Goal: Information Seeking & Learning: Learn about a topic

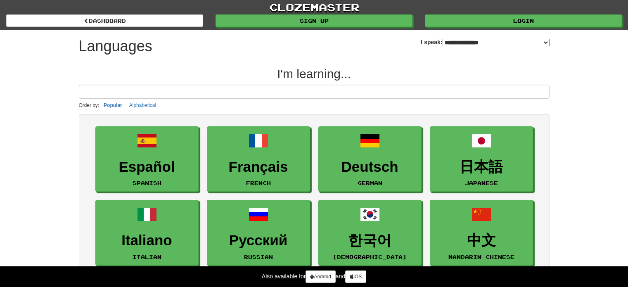
select select "*******"
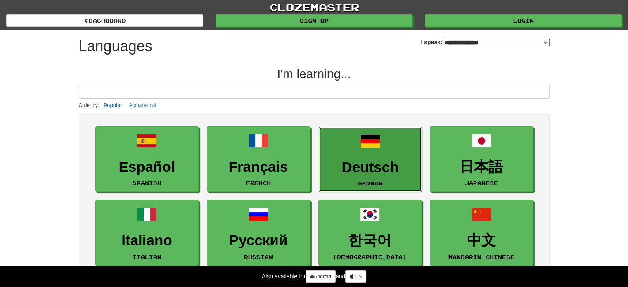
click at [366, 153] on link "Deutsch German" at bounding box center [370, 160] width 103 height 66
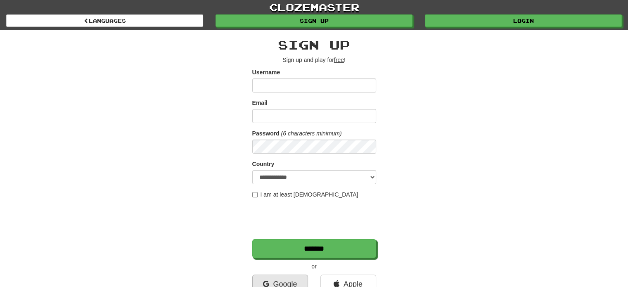
scroll to position [55, 0]
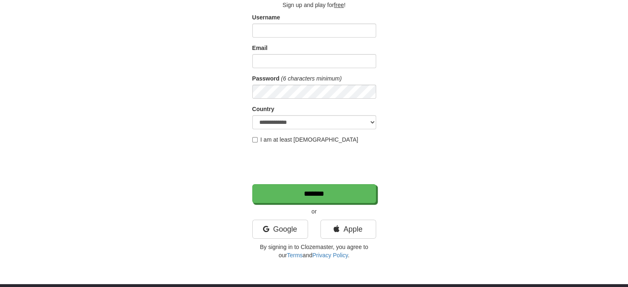
click at [278, 216] on div "**********" at bounding box center [314, 121] width 124 height 276
click at [280, 224] on link "Google" at bounding box center [280, 229] width 56 height 19
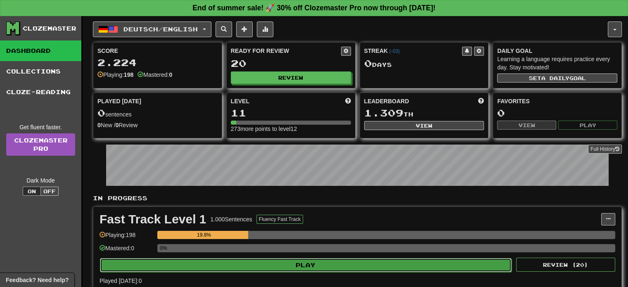
click at [269, 266] on button "Play" at bounding box center [305, 265] width 411 height 14
select select "**"
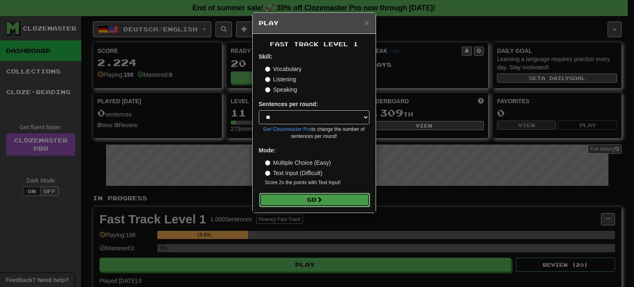
click at [308, 204] on button "Go" at bounding box center [314, 200] width 111 height 14
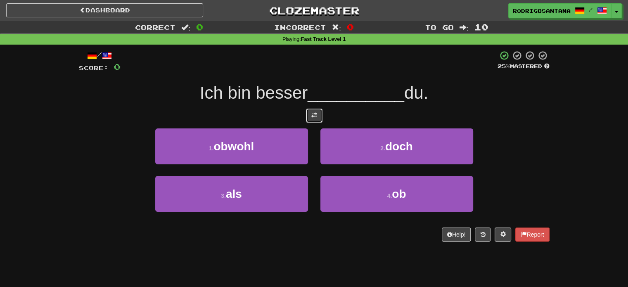
click at [308, 113] on button at bounding box center [314, 116] width 17 height 14
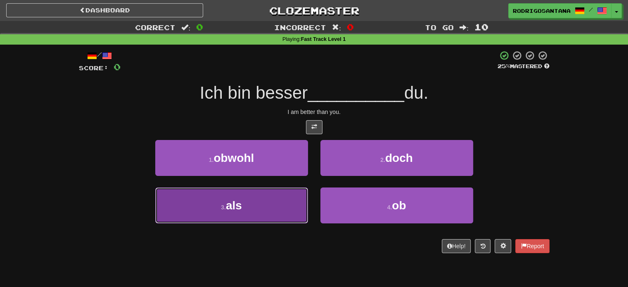
click at [251, 219] on button "3 . als" at bounding box center [231, 205] width 153 height 36
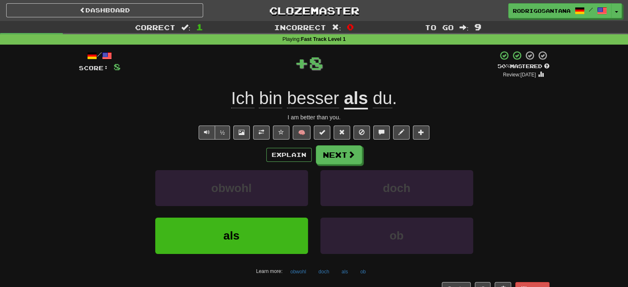
click at [255, 208] on div "obwohl" at bounding box center [231, 193] width 165 height 47
click at [340, 160] on button "Next" at bounding box center [339, 155] width 46 height 19
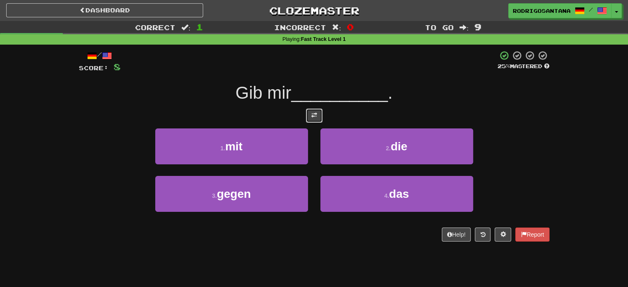
click at [314, 121] on button at bounding box center [314, 116] width 17 height 14
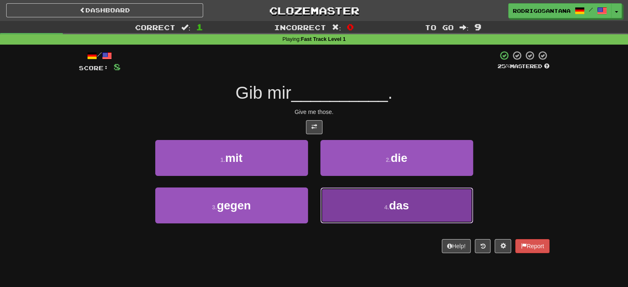
click at [358, 201] on button "4 . das" at bounding box center [396, 205] width 153 height 36
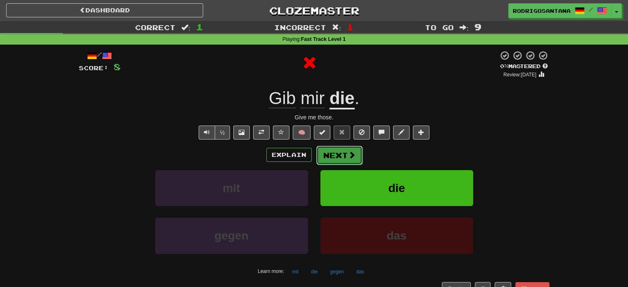
click at [338, 163] on button "Next" at bounding box center [339, 155] width 46 height 19
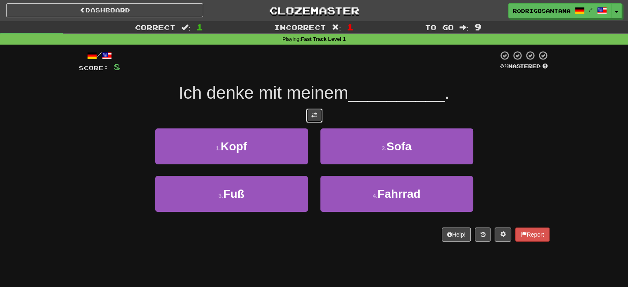
click at [310, 117] on button at bounding box center [314, 116] width 17 height 14
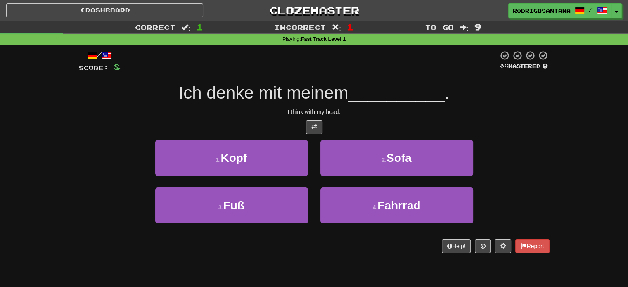
drag, startPoint x: 185, startPoint y: 90, endPoint x: 300, endPoint y: 94, distance: 115.6
click at [300, 94] on span "Ich denke mit meinem" at bounding box center [263, 92] width 170 height 19
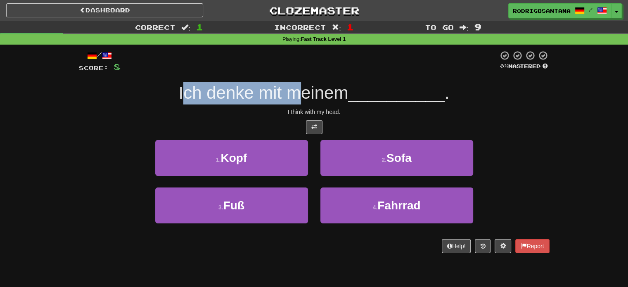
click at [268, 91] on span "Ich denke mit meinem" at bounding box center [263, 92] width 170 height 19
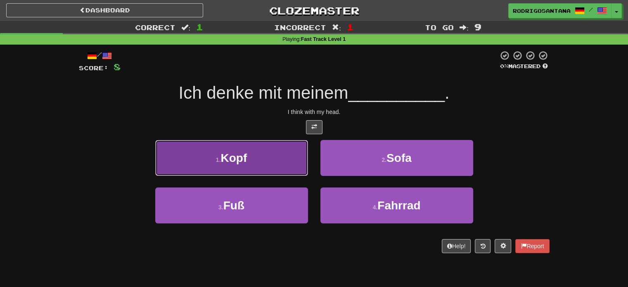
click at [263, 153] on button "1 . Kopf" at bounding box center [231, 158] width 153 height 36
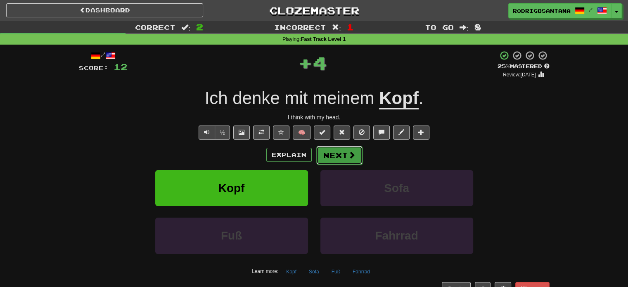
click at [342, 153] on button "Next" at bounding box center [339, 155] width 46 height 19
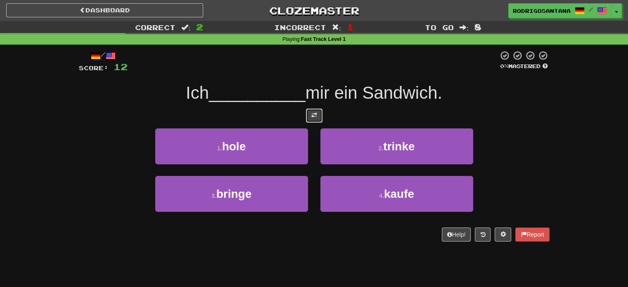
click at [316, 113] on span at bounding box center [314, 115] width 6 height 6
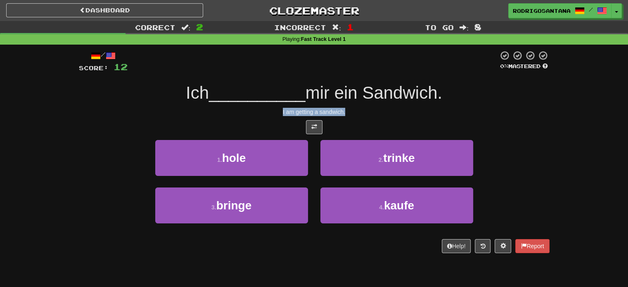
drag, startPoint x: 274, startPoint y: 115, endPoint x: 368, endPoint y: 116, distance: 94.1
click at [368, 116] on div "I am getting a sandwich." at bounding box center [314, 112] width 470 height 8
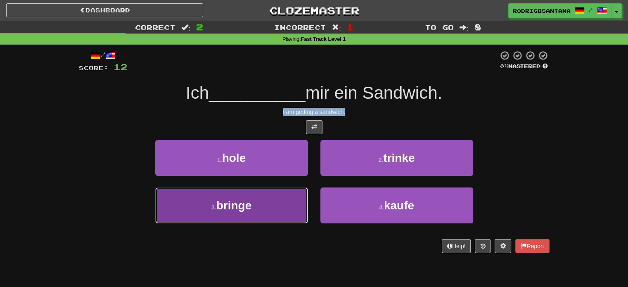
click at [217, 205] on span "bringe" at bounding box center [233, 205] width 35 height 13
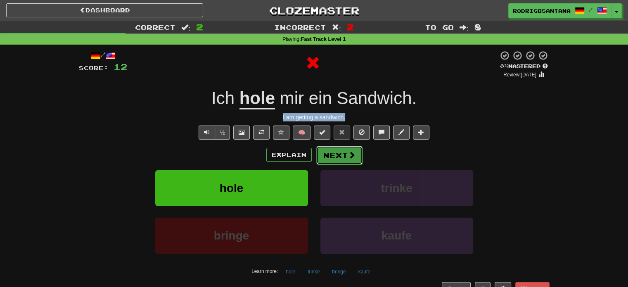
click at [336, 155] on button "Next" at bounding box center [339, 155] width 46 height 19
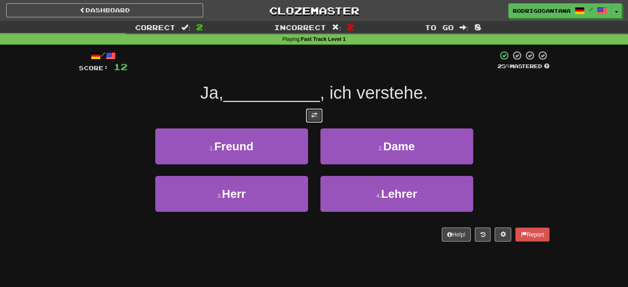
click at [312, 113] on span at bounding box center [314, 115] width 6 height 6
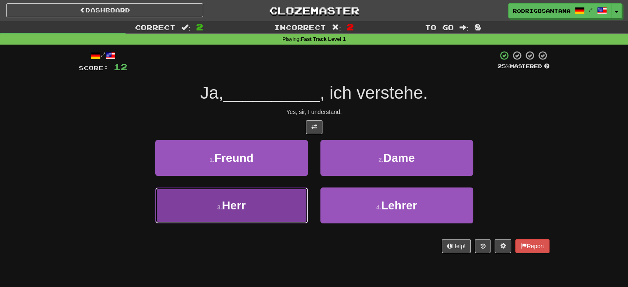
click at [274, 205] on button "3 . Herr" at bounding box center [231, 205] width 153 height 36
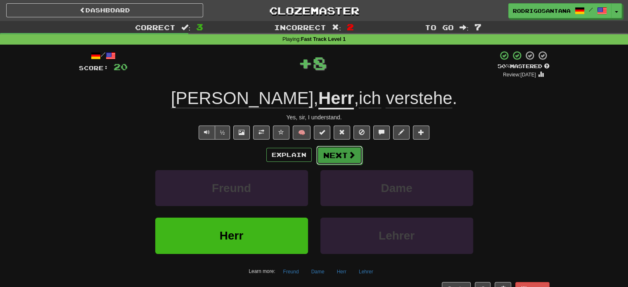
click at [348, 152] on span at bounding box center [351, 154] width 7 height 7
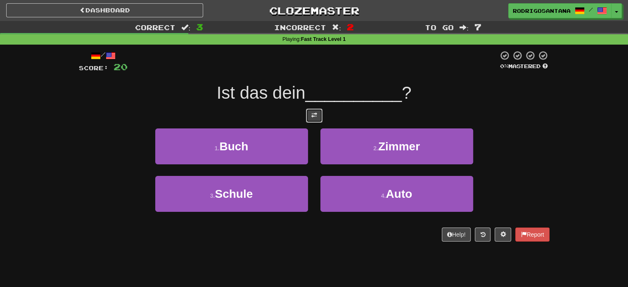
click at [318, 120] on button at bounding box center [314, 116] width 17 height 14
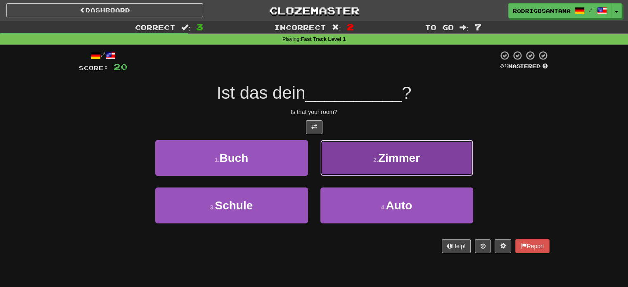
click at [363, 160] on button "2 . Zimmer" at bounding box center [396, 158] width 153 height 36
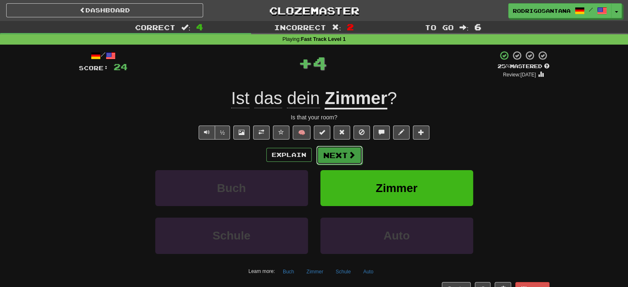
click at [340, 150] on button "Next" at bounding box center [339, 155] width 46 height 19
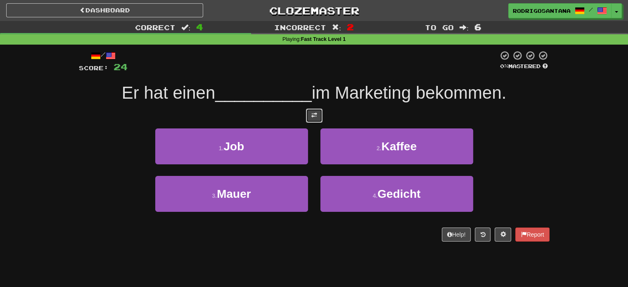
click at [317, 113] on button at bounding box center [314, 116] width 17 height 14
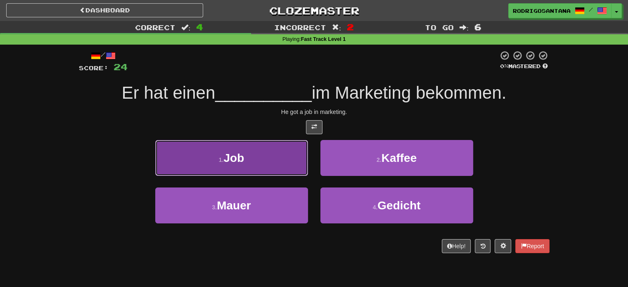
click at [260, 156] on button "1 . Job" at bounding box center [231, 158] width 153 height 36
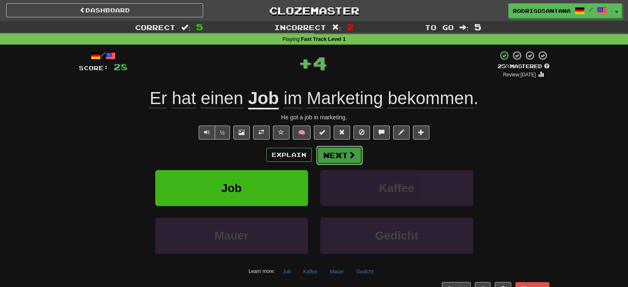
click at [343, 153] on button "Next" at bounding box center [339, 155] width 46 height 19
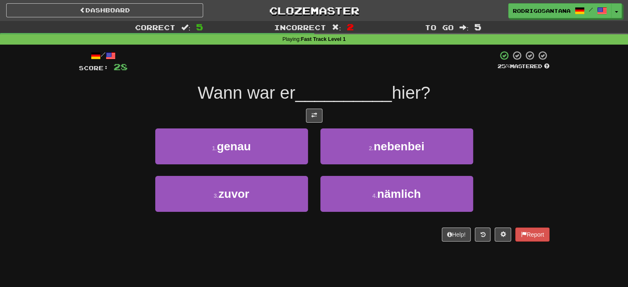
click at [304, 112] on div at bounding box center [314, 116] width 470 height 14
click at [320, 118] on button at bounding box center [314, 116] width 17 height 14
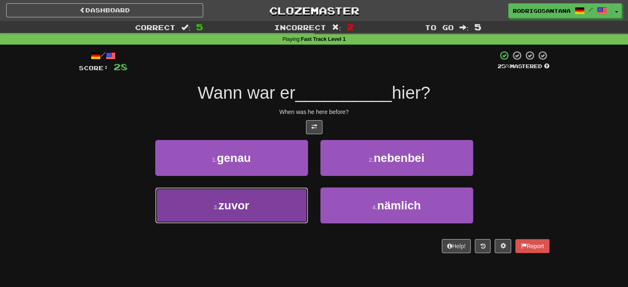
click at [246, 201] on span "zuvor" at bounding box center [233, 205] width 31 height 13
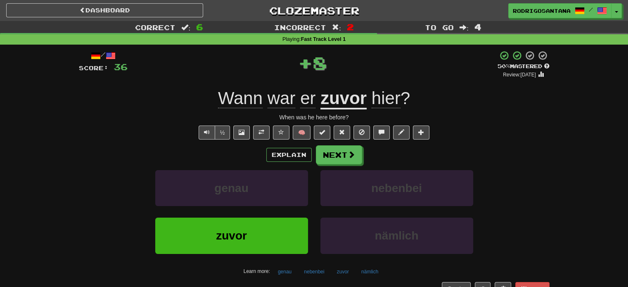
click at [327, 164] on div "Explain Next genau nebenbei zuvor nämlich Learn more: genau nebenbei zuvor näml…" at bounding box center [314, 211] width 470 height 132
click at [334, 149] on button "Next" at bounding box center [339, 155] width 46 height 19
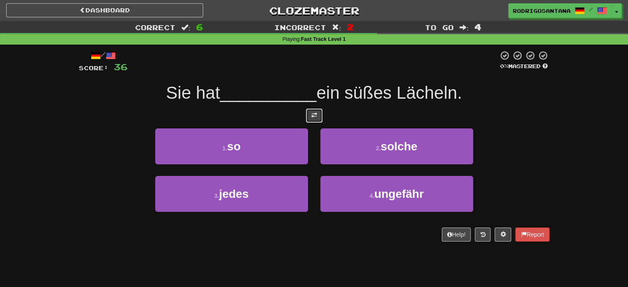
click at [317, 111] on button at bounding box center [314, 116] width 17 height 14
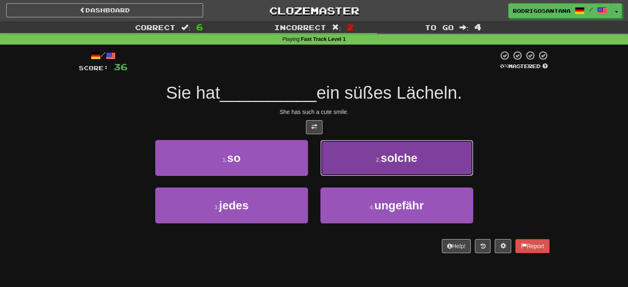
click at [388, 152] on span "solche" at bounding box center [398, 157] width 37 height 13
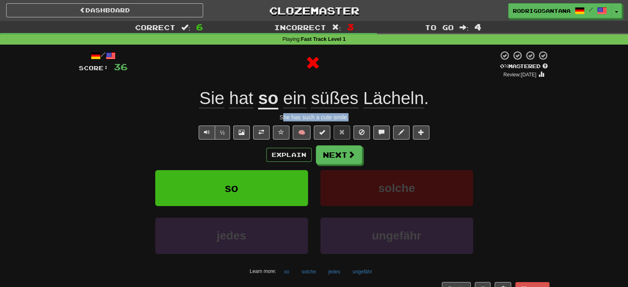
drag, startPoint x: 281, startPoint y: 114, endPoint x: 355, endPoint y: 117, distance: 73.5
click at [355, 117] on div "She has such a cute smile." at bounding box center [314, 117] width 470 height 8
click at [263, 104] on u "so" at bounding box center [268, 98] width 20 height 21
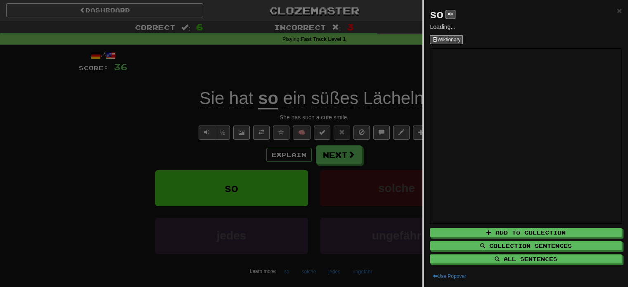
click at [281, 118] on div at bounding box center [314, 143] width 628 height 287
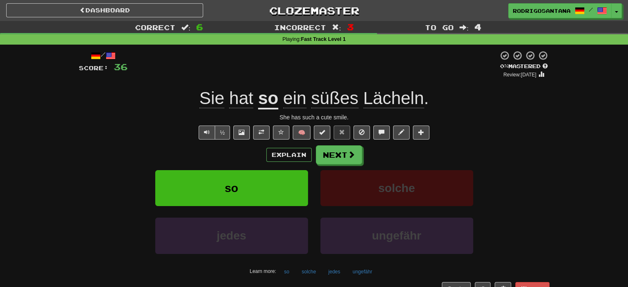
drag, startPoint x: 279, startPoint y: 116, endPoint x: 346, endPoint y: 120, distance: 67.8
drag, startPoint x: 275, startPoint y: 118, endPoint x: 381, endPoint y: 119, distance: 106.0
click at [381, 119] on div "She has such a cute smile." at bounding box center [314, 117] width 470 height 8
copy div "She has such a cute smile."
click at [340, 163] on button "Next" at bounding box center [339, 155] width 46 height 19
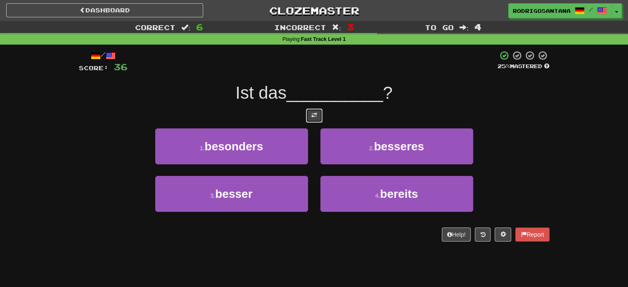
click at [315, 121] on button at bounding box center [314, 116] width 17 height 14
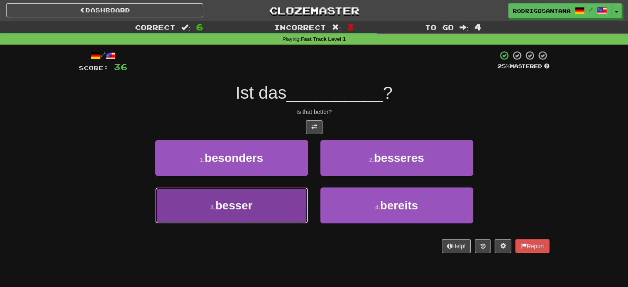
click at [287, 196] on button "3 . besser" at bounding box center [231, 205] width 153 height 36
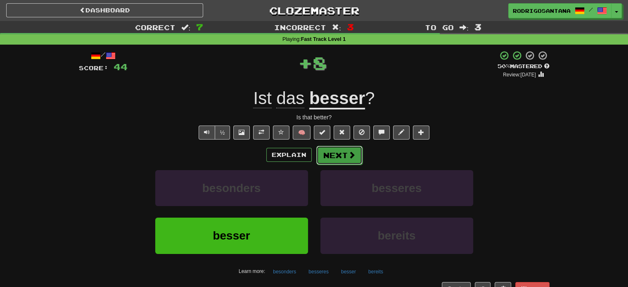
click at [330, 153] on button "Next" at bounding box center [339, 155] width 46 height 19
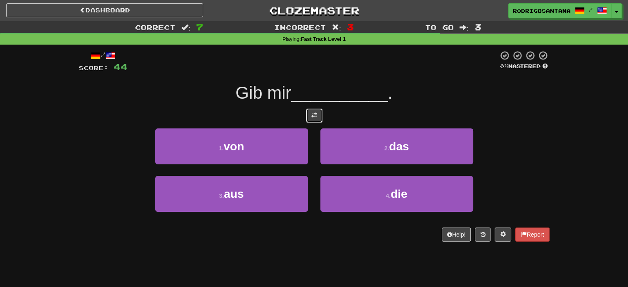
click at [311, 109] on button at bounding box center [314, 116] width 17 height 14
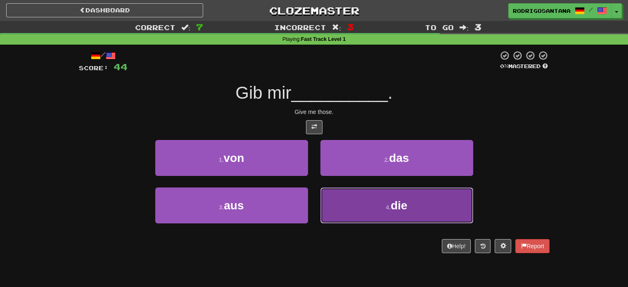
click at [391, 203] on span "die" at bounding box center [398, 205] width 17 height 13
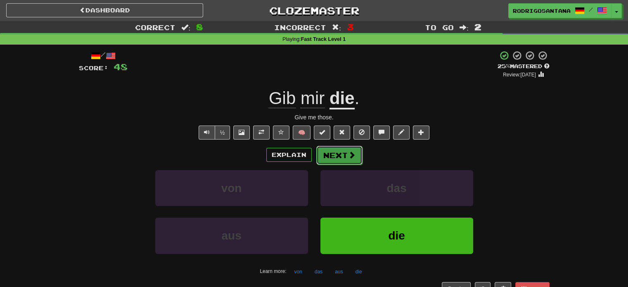
click at [339, 157] on button "Next" at bounding box center [339, 155] width 46 height 19
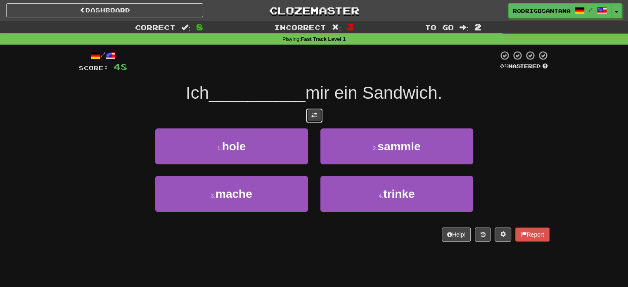
click at [316, 114] on span at bounding box center [314, 115] width 6 height 6
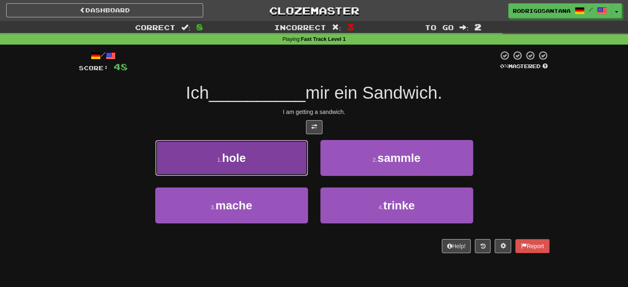
click at [259, 156] on button "1 . hole" at bounding box center [231, 158] width 153 height 36
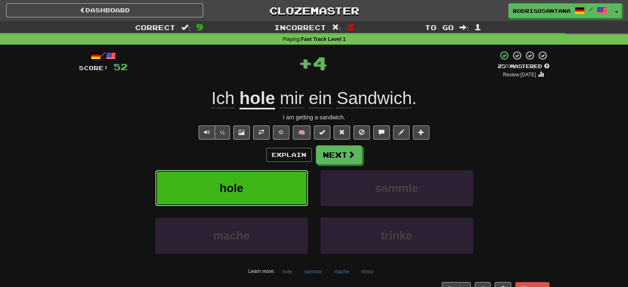
drag, startPoint x: 255, startPoint y: 182, endPoint x: 80, endPoint y: 188, distance: 175.0
click at [80, 188] on div "hole sammle" at bounding box center [313, 193] width 495 height 47
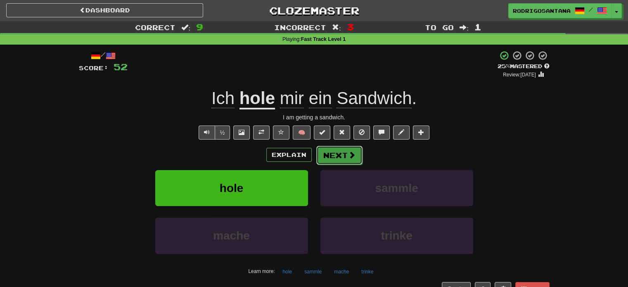
click at [338, 156] on button "Next" at bounding box center [339, 155] width 46 height 19
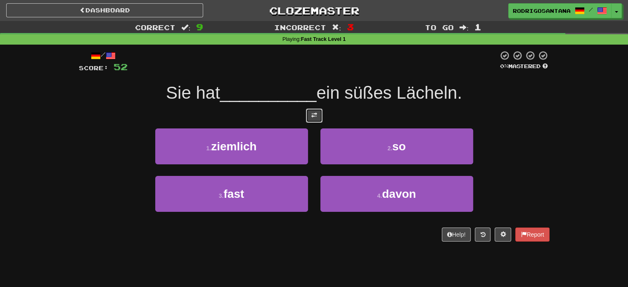
click at [321, 113] on button at bounding box center [314, 116] width 17 height 14
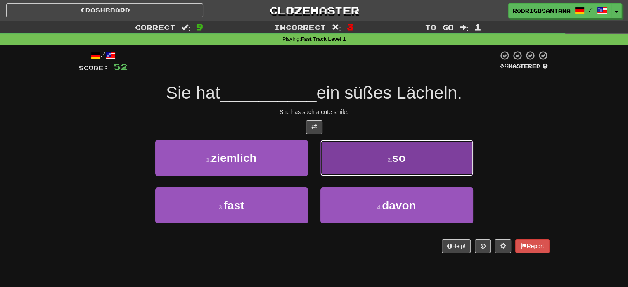
click at [353, 156] on button "2 . so" at bounding box center [396, 158] width 153 height 36
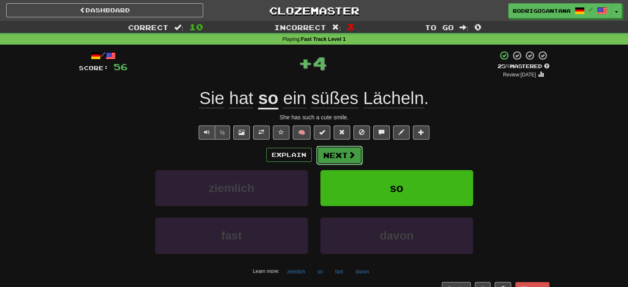
click at [343, 161] on button "Next" at bounding box center [339, 155] width 46 height 19
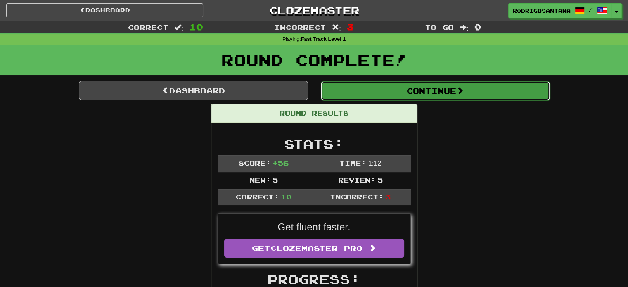
click at [411, 92] on button "Continue" at bounding box center [435, 90] width 229 height 19
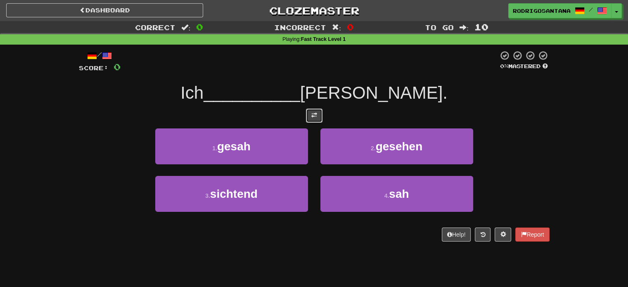
click at [312, 109] on button at bounding box center [314, 116] width 17 height 14
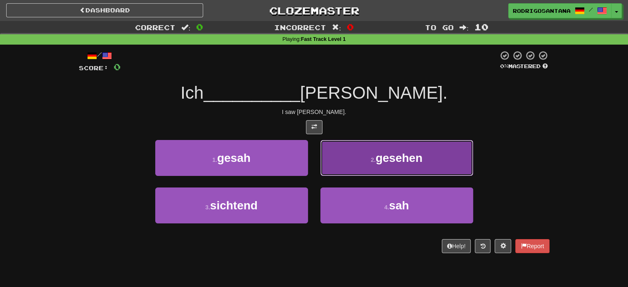
click at [354, 154] on button "2 . gesehen" at bounding box center [396, 158] width 153 height 36
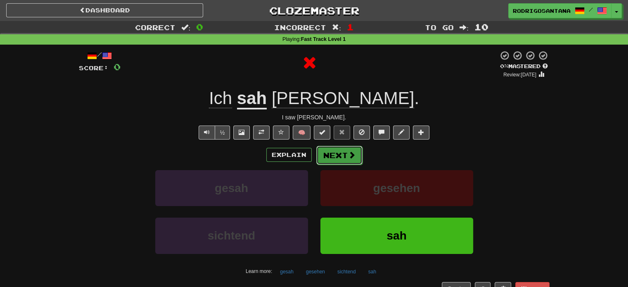
click at [343, 153] on button "Next" at bounding box center [339, 155] width 46 height 19
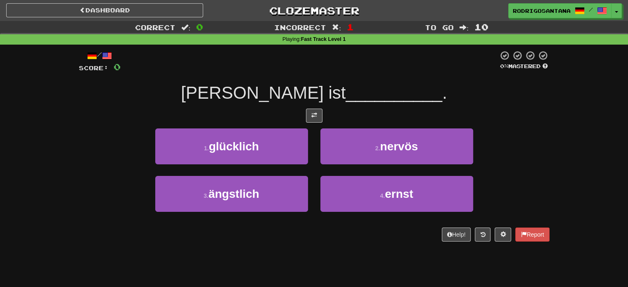
click at [317, 125] on div "/ Score: 0 0 % Mastered Ken ist __________ . 1 . glücklich 2 . nervös 3 . ängst…" at bounding box center [314, 145] width 470 height 191
click at [313, 113] on span at bounding box center [314, 115] width 6 height 6
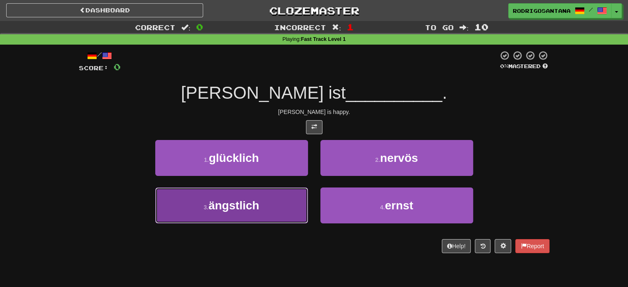
click at [244, 206] on span "ängstlich" at bounding box center [233, 205] width 51 height 13
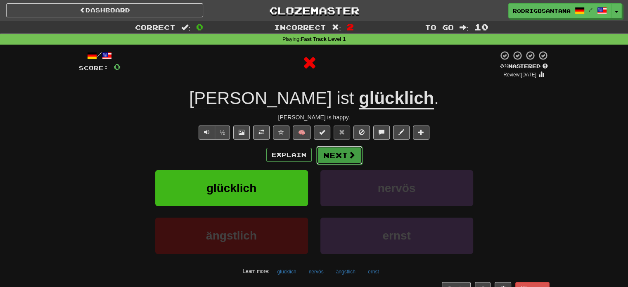
click at [350, 149] on button "Next" at bounding box center [339, 155] width 46 height 19
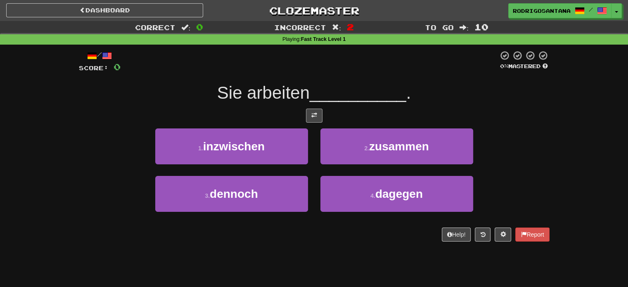
drag, startPoint x: 323, startPoint y: 122, endPoint x: 317, endPoint y: 119, distance: 5.9
click at [318, 120] on div at bounding box center [314, 116] width 470 height 14
click at [317, 118] on button at bounding box center [314, 116] width 17 height 14
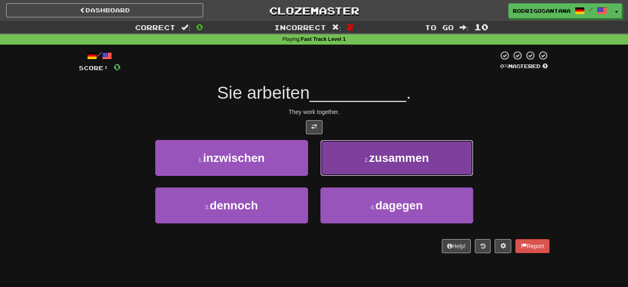
click at [410, 155] on span "zusammen" at bounding box center [399, 157] width 60 height 13
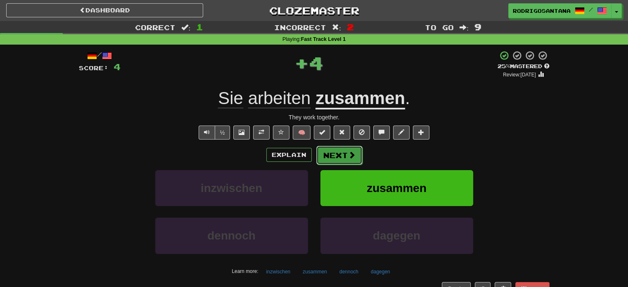
click at [343, 153] on button "Next" at bounding box center [339, 155] width 46 height 19
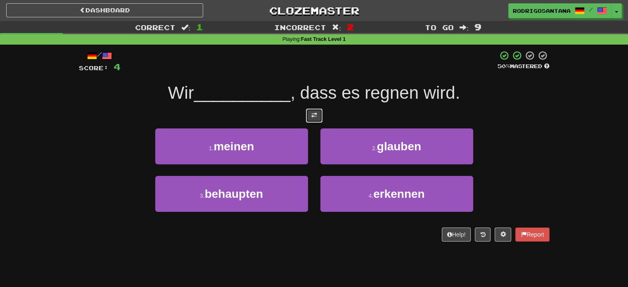
click at [315, 112] on span at bounding box center [314, 115] width 6 height 6
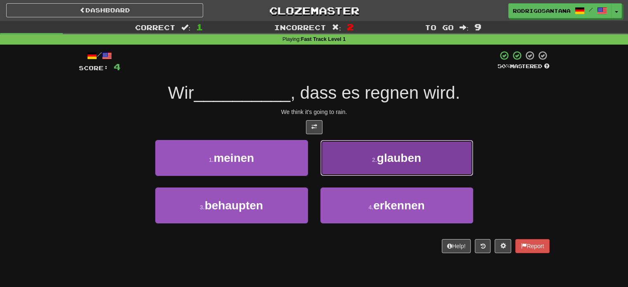
click at [352, 152] on button "2 . glauben" at bounding box center [396, 158] width 153 height 36
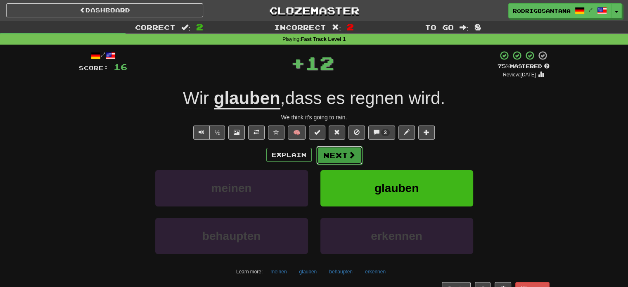
click at [338, 146] on button "Next" at bounding box center [339, 155] width 46 height 19
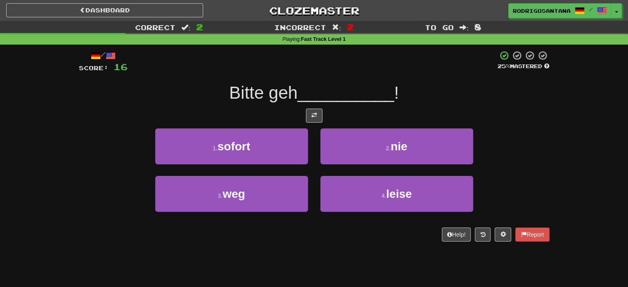
click at [305, 109] on div at bounding box center [314, 116] width 470 height 14
click at [309, 110] on button at bounding box center [314, 116] width 17 height 14
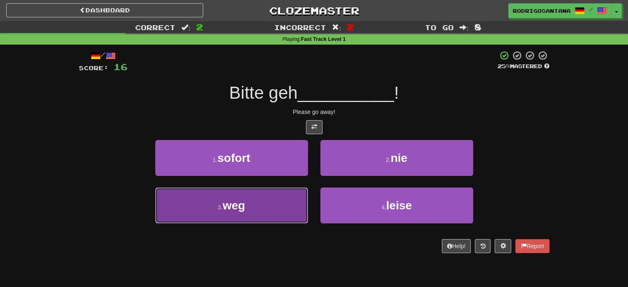
click at [293, 189] on button "3 . weg" at bounding box center [231, 205] width 153 height 36
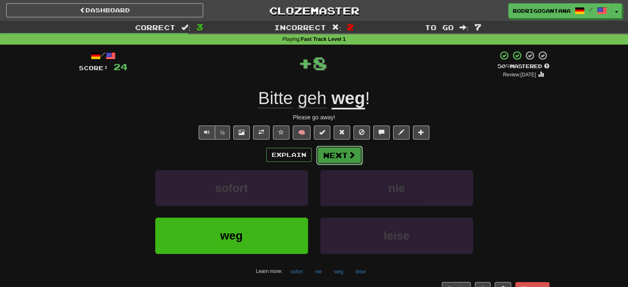
click at [332, 160] on button "Next" at bounding box center [339, 155] width 46 height 19
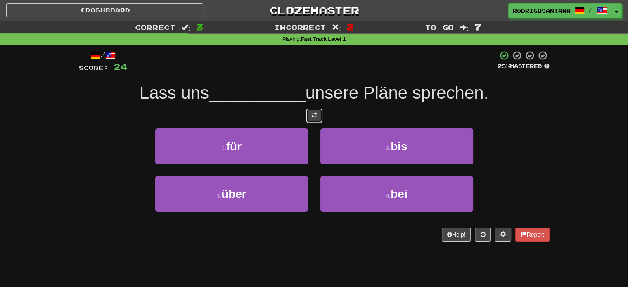
click at [316, 119] on button at bounding box center [314, 116] width 17 height 14
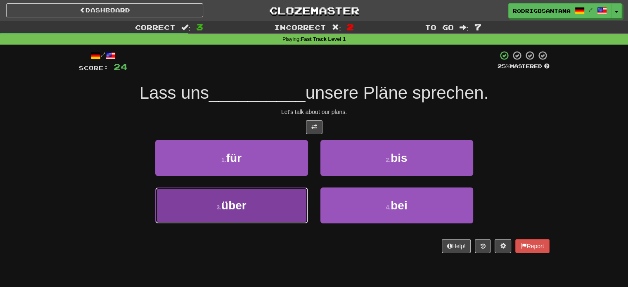
click at [276, 200] on button "3 . über" at bounding box center [231, 205] width 153 height 36
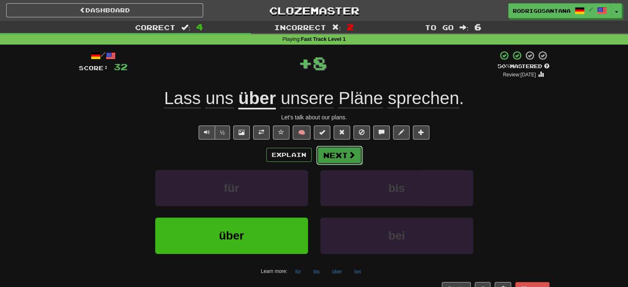
click at [338, 153] on button "Next" at bounding box center [339, 155] width 46 height 19
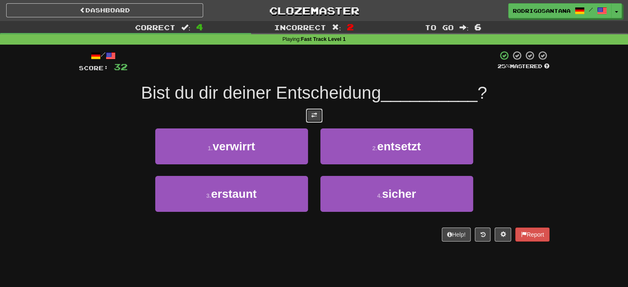
click at [312, 115] on span at bounding box center [314, 115] width 6 height 6
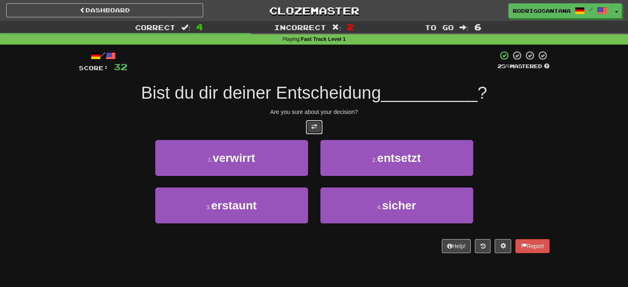
click at [314, 124] on span at bounding box center [314, 127] width 6 height 6
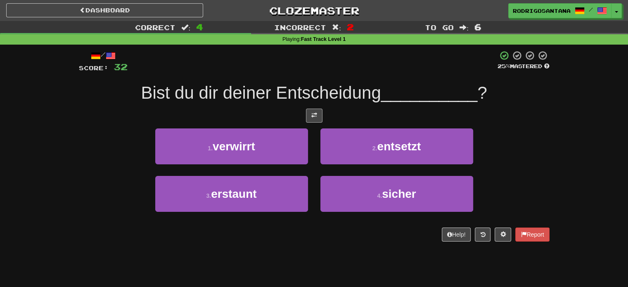
click at [314, 124] on div "/ Score: 32 25 % Mastered Bist du dir deiner Entscheidung __________ ? 1 . verw…" at bounding box center [314, 145] width 470 height 191
click at [312, 118] on span at bounding box center [314, 115] width 6 height 6
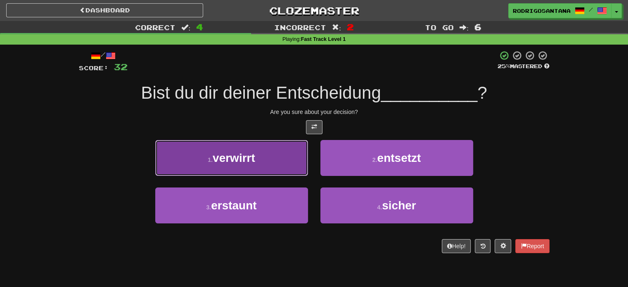
click at [275, 155] on button "1 . verwirrt" at bounding box center [231, 158] width 153 height 36
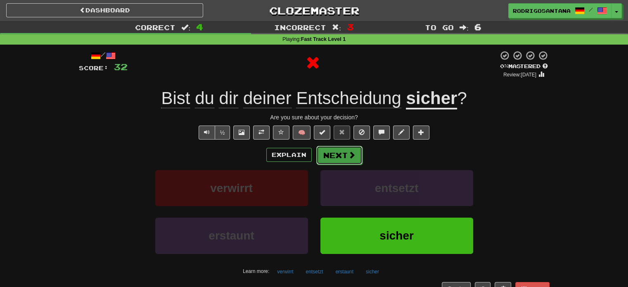
click at [342, 160] on button "Next" at bounding box center [339, 155] width 46 height 19
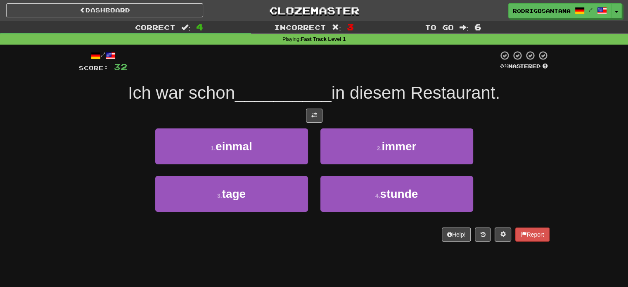
click at [312, 109] on div at bounding box center [314, 116] width 470 height 14
click at [311, 118] on span at bounding box center [314, 115] width 6 height 6
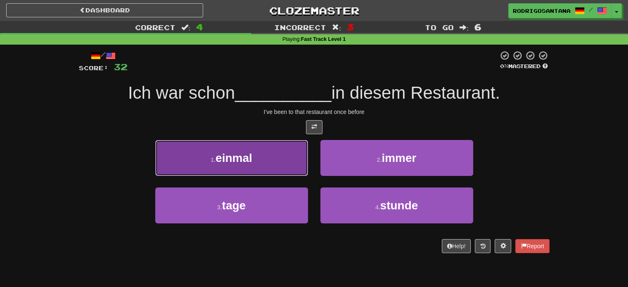
click at [266, 157] on button "1 . einmal" at bounding box center [231, 158] width 153 height 36
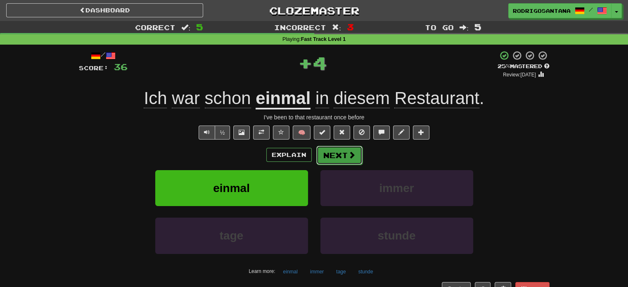
click at [350, 153] on span at bounding box center [351, 154] width 7 height 7
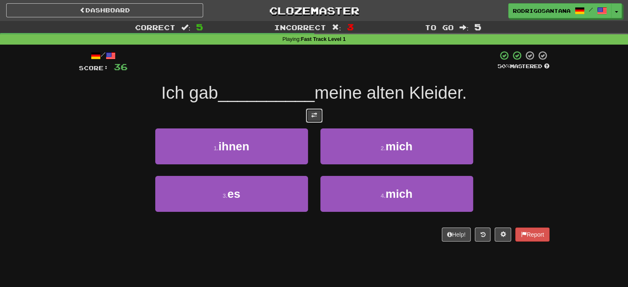
click at [316, 112] on span at bounding box center [314, 115] width 6 height 6
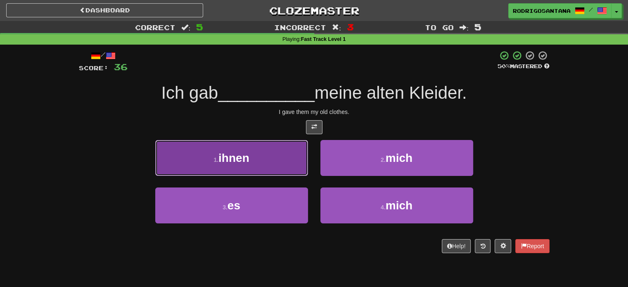
click at [234, 163] on span "ihnen" at bounding box center [233, 157] width 31 height 13
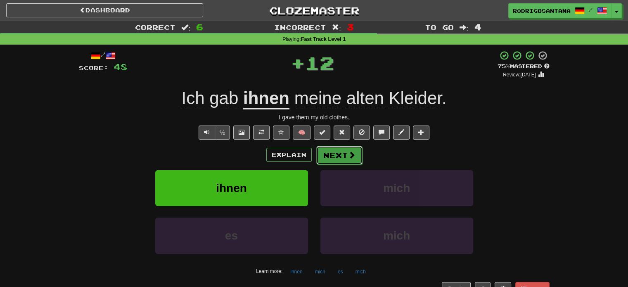
click at [331, 156] on button "Next" at bounding box center [339, 155] width 46 height 19
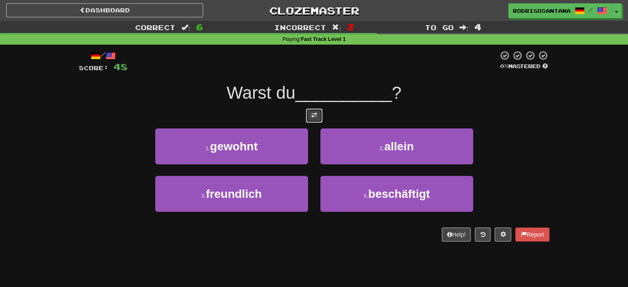
click at [317, 119] on button at bounding box center [314, 116] width 17 height 14
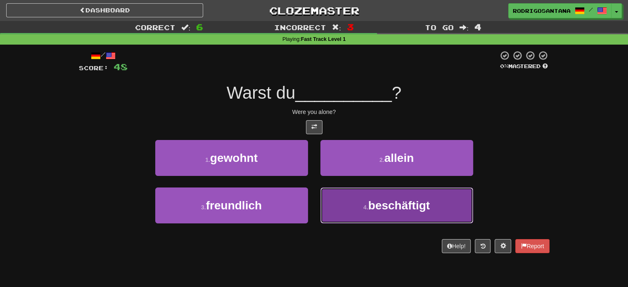
click at [393, 208] on span "beschäftigt" at bounding box center [398, 205] width 61 height 13
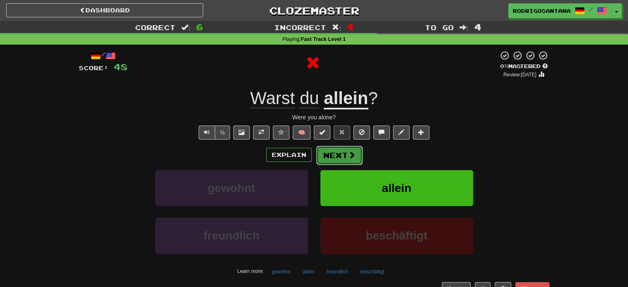
click at [351, 156] on span at bounding box center [351, 154] width 7 height 7
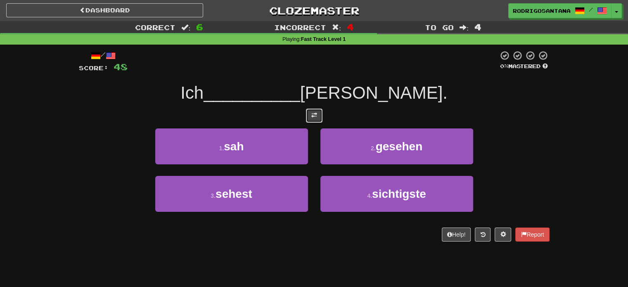
click at [316, 118] on button at bounding box center [314, 116] width 17 height 14
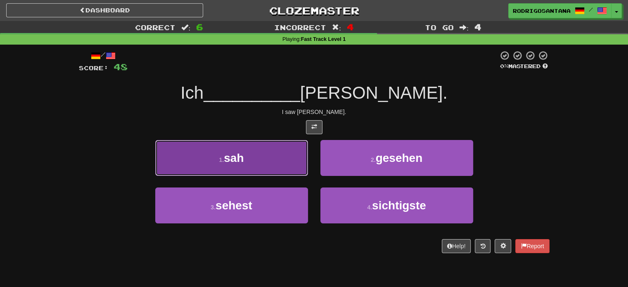
click at [279, 164] on button "1 . sah" at bounding box center [231, 158] width 153 height 36
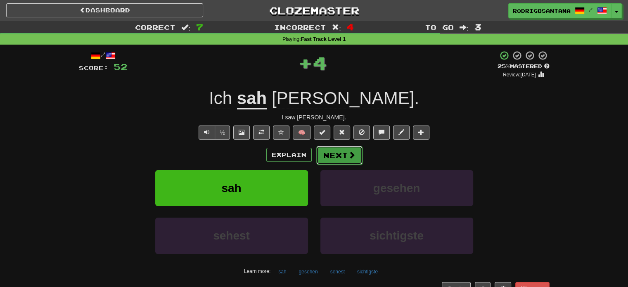
click at [350, 155] on span at bounding box center [351, 154] width 7 height 7
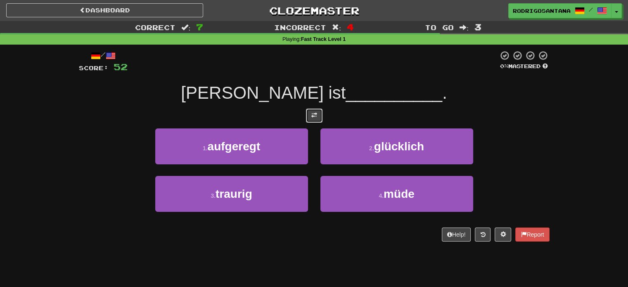
click at [318, 112] on button at bounding box center [314, 116] width 17 height 14
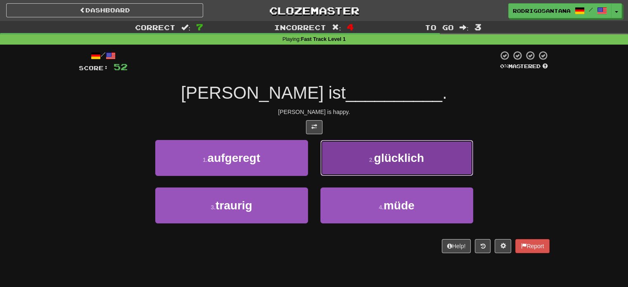
click at [386, 149] on button "2 . glücklich" at bounding box center [396, 158] width 153 height 36
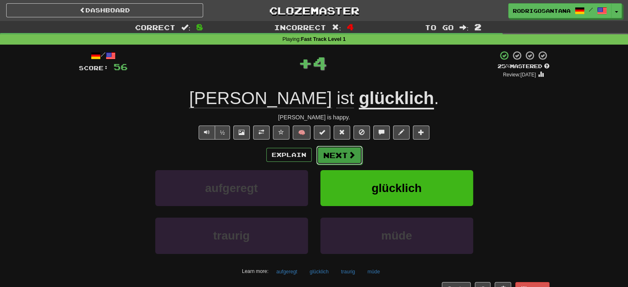
click at [346, 153] on button "Next" at bounding box center [339, 155] width 46 height 19
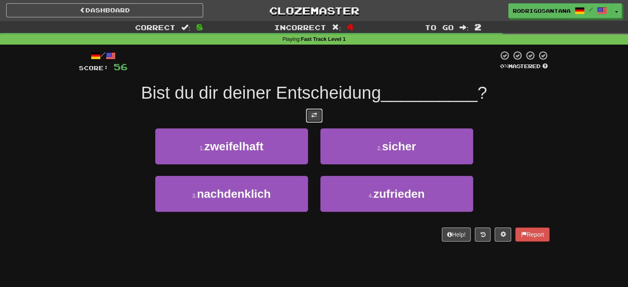
click at [321, 116] on button at bounding box center [314, 116] width 17 height 14
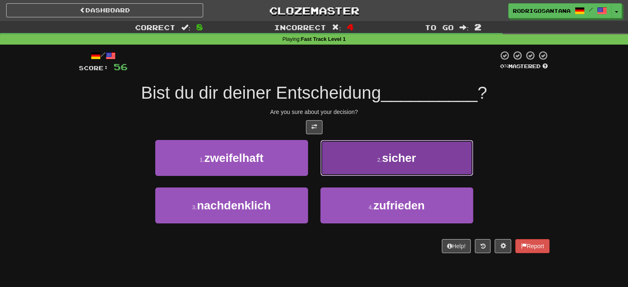
click at [377, 157] on small "2 ." at bounding box center [379, 159] width 5 height 7
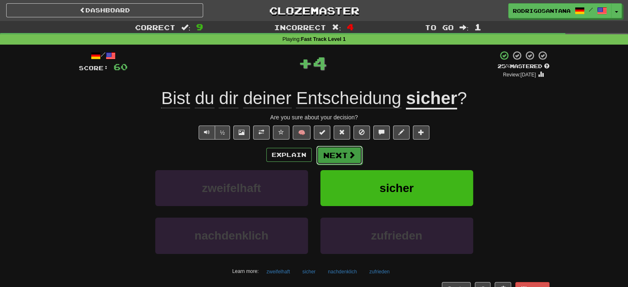
click at [344, 161] on button "Next" at bounding box center [339, 155] width 46 height 19
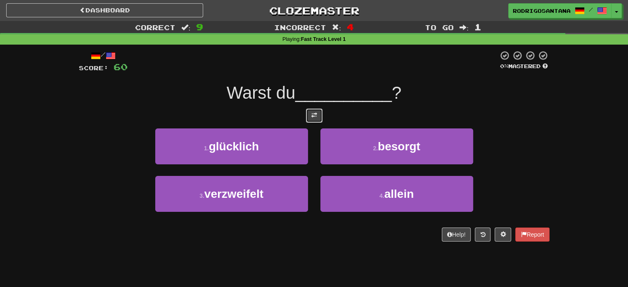
click at [312, 121] on button at bounding box center [314, 116] width 17 height 14
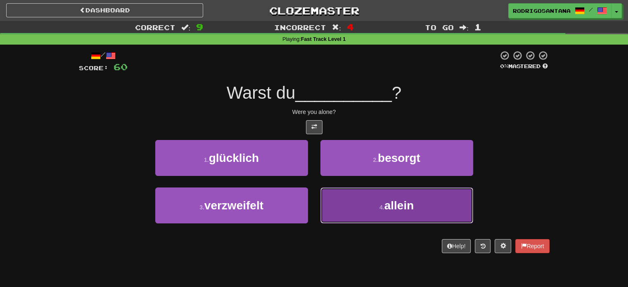
click at [343, 204] on button "4 . allein" at bounding box center [396, 205] width 153 height 36
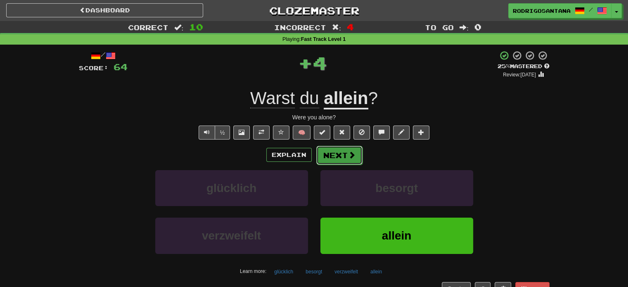
click at [335, 149] on button "Next" at bounding box center [339, 155] width 46 height 19
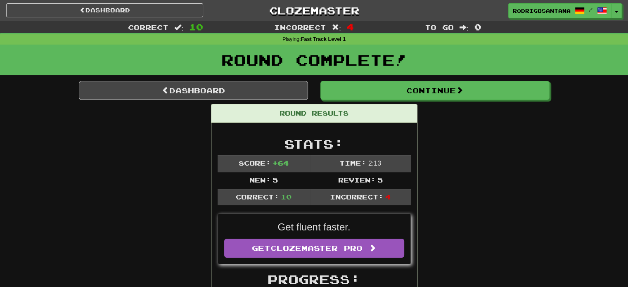
click at [450, 80] on div "Round Complete!" at bounding box center [314, 63] width 628 height 36
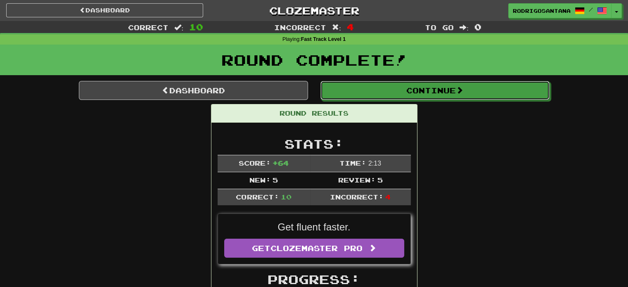
drag, startPoint x: 450, startPoint y: 94, endPoint x: 456, endPoint y: 99, distance: 7.6
click at [450, 94] on button "Continue" at bounding box center [434, 90] width 229 height 19
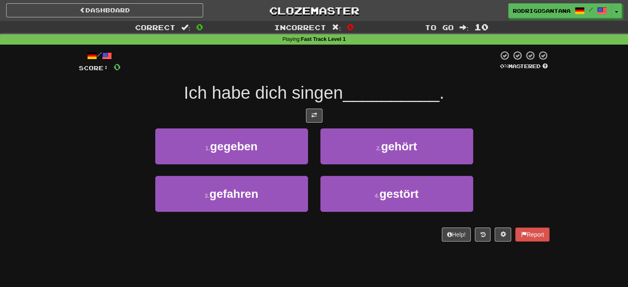
click at [323, 114] on div at bounding box center [314, 116] width 470 height 14
click at [314, 115] on span at bounding box center [314, 115] width 6 height 6
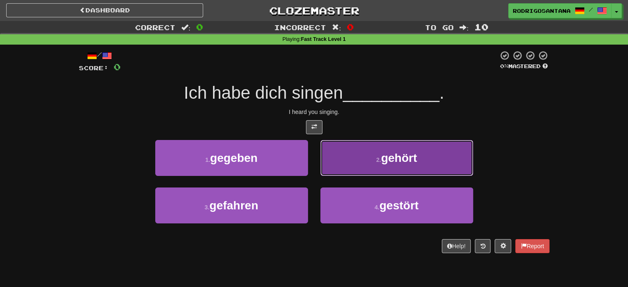
click at [437, 165] on button "2 . gehört" at bounding box center [396, 158] width 153 height 36
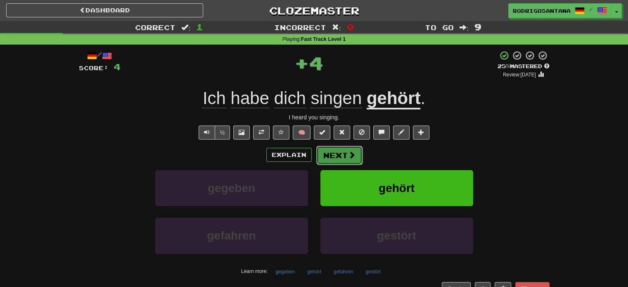
click at [338, 161] on button "Next" at bounding box center [339, 155] width 46 height 19
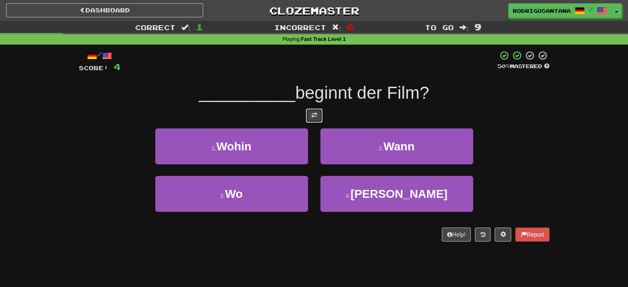
click at [309, 122] on button at bounding box center [314, 116] width 17 height 14
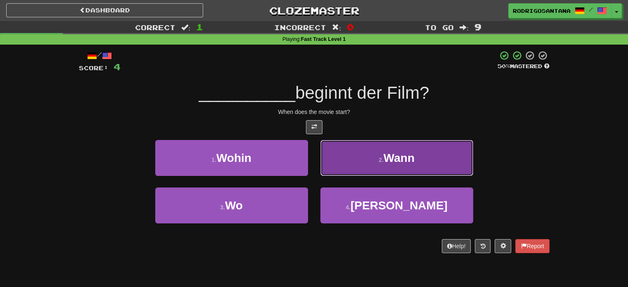
click at [351, 149] on button "2 . Wann" at bounding box center [396, 158] width 153 height 36
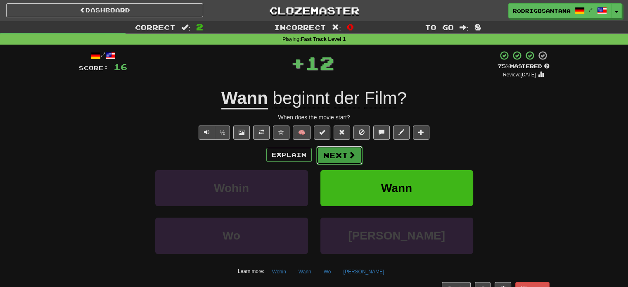
click at [340, 155] on button "Next" at bounding box center [339, 155] width 46 height 19
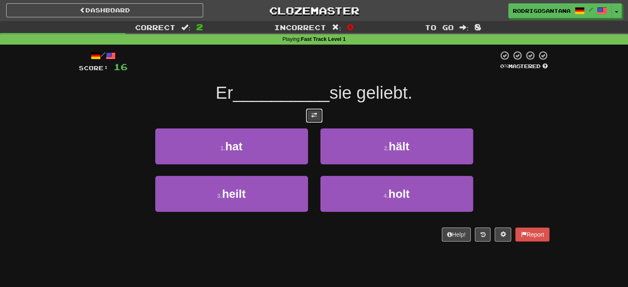
click at [312, 115] on span at bounding box center [314, 115] width 6 height 6
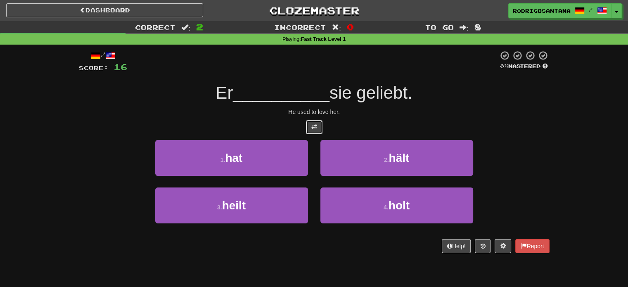
click at [315, 127] on span at bounding box center [314, 127] width 6 height 6
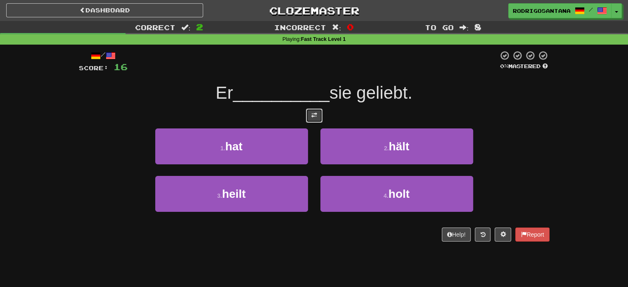
click at [315, 121] on button at bounding box center [314, 116] width 17 height 14
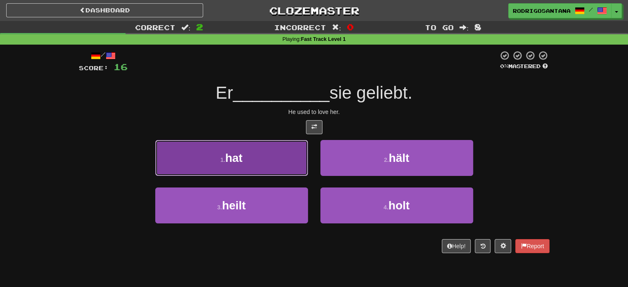
click at [250, 158] on button "1 . hat" at bounding box center [231, 158] width 153 height 36
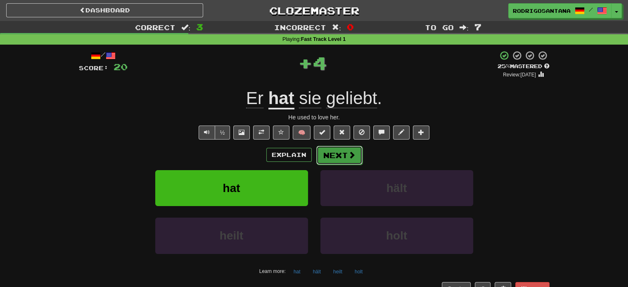
click at [349, 156] on span at bounding box center [351, 154] width 7 height 7
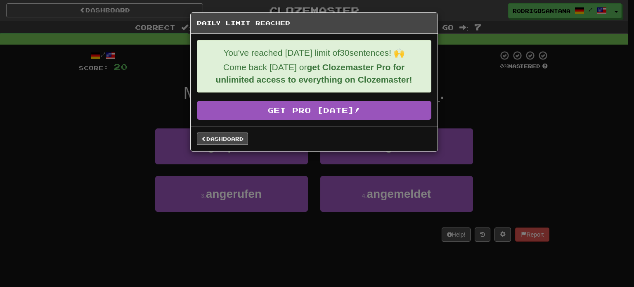
click at [224, 146] on div "Dashboard" at bounding box center [314, 138] width 247 height 25
click at [226, 145] on div "Dashboard" at bounding box center [314, 138] width 247 height 25
click at [228, 138] on link "Dashboard" at bounding box center [222, 138] width 51 height 12
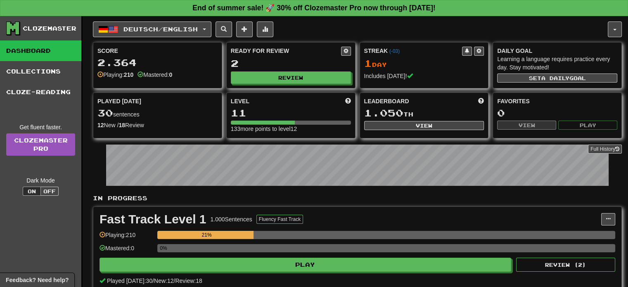
scroll to position [55, 0]
